Goal: Find specific page/section: Find specific page/section

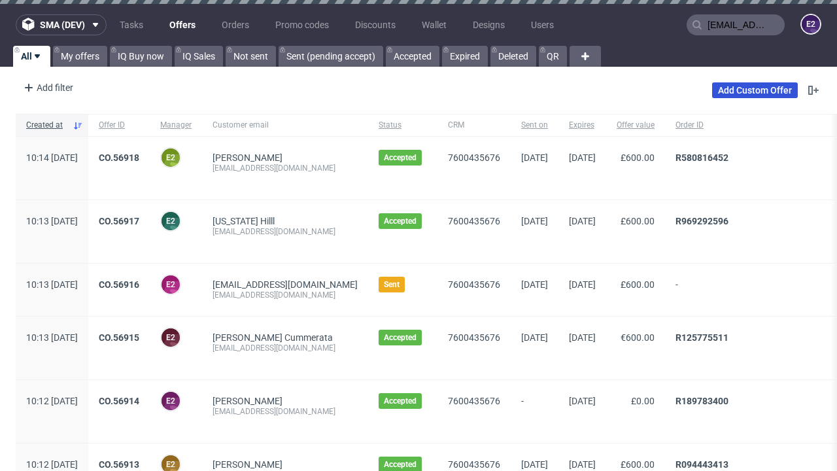
type input "[EMAIL_ADDRESS][DOMAIN_NAME]"
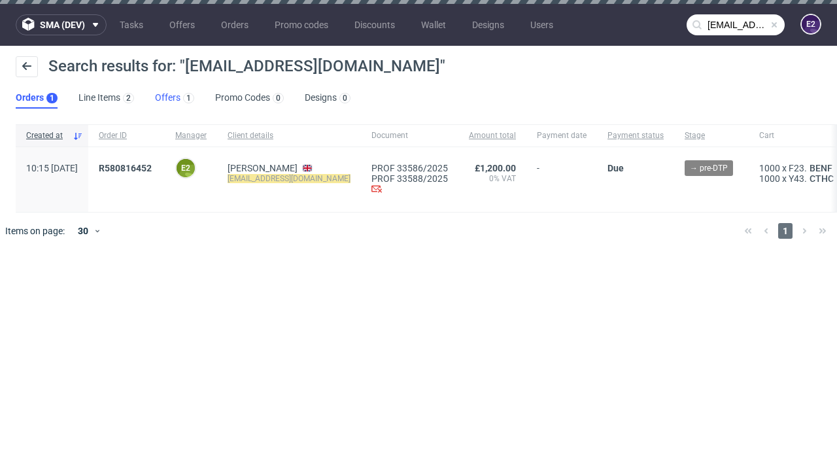
click at [175, 98] on link "Offers 1" at bounding box center [174, 98] width 39 height 21
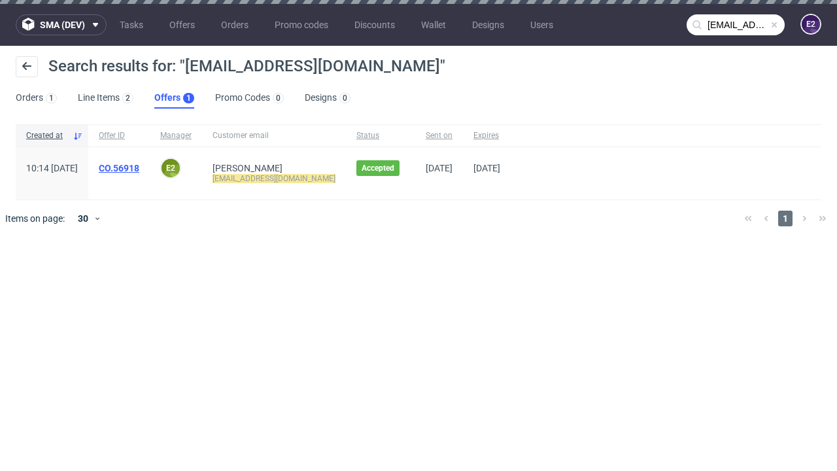
click at [139, 168] on link "CO.56918" at bounding box center [119, 168] width 41 height 10
